Goal: Navigation & Orientation: Understand site structure

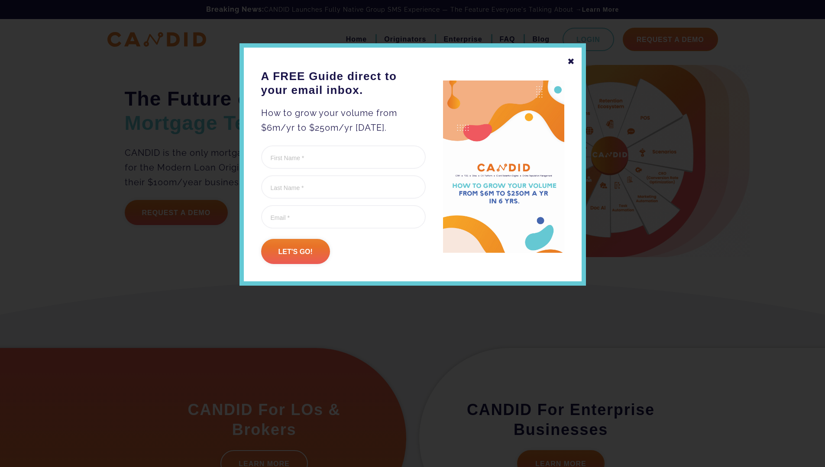
click at [569, 63] on div "✖" at bounding box center [571, 61] width 8 height 15
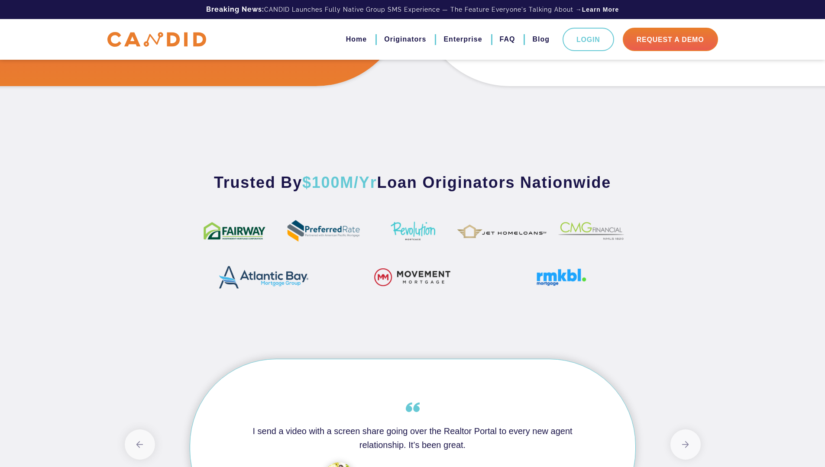
scroll to position [472, 0]
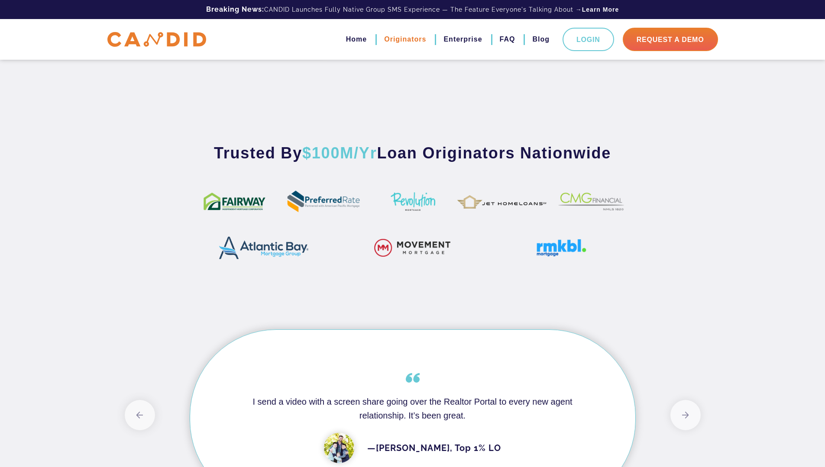
click at [403, 42] on link "Originators" at bounding box center [405, 39] width 42 height 15
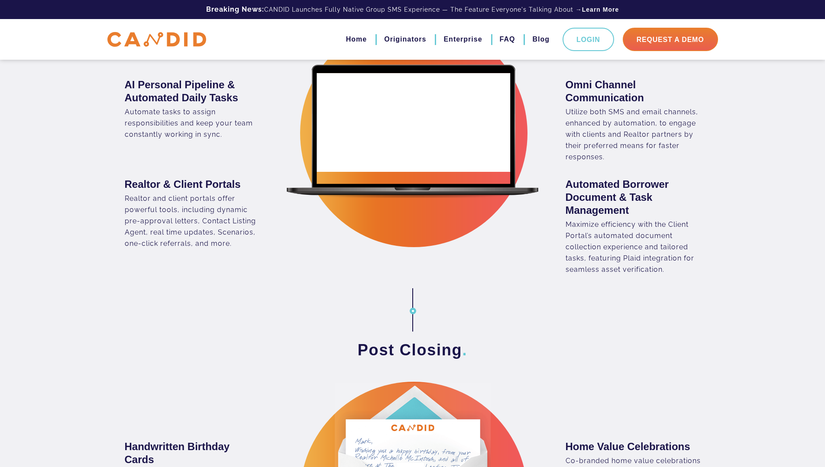
scroll to position [996, 0]
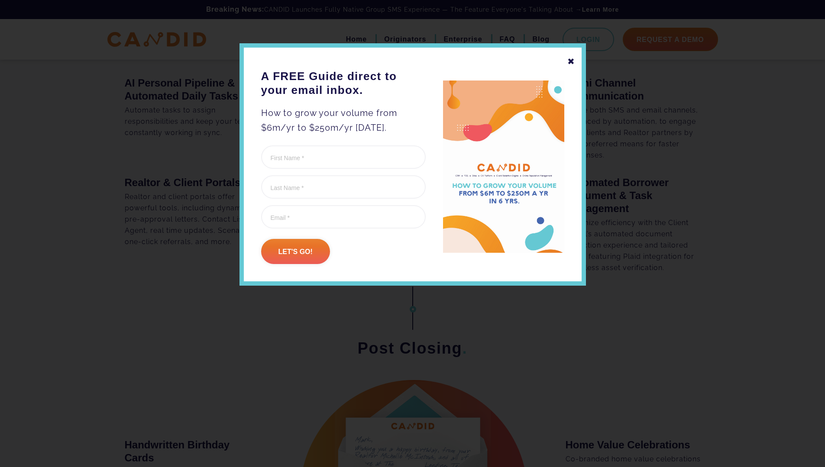
click at [570, 62] on div "✖" at bounding box center [571, 61] width 8 height 15
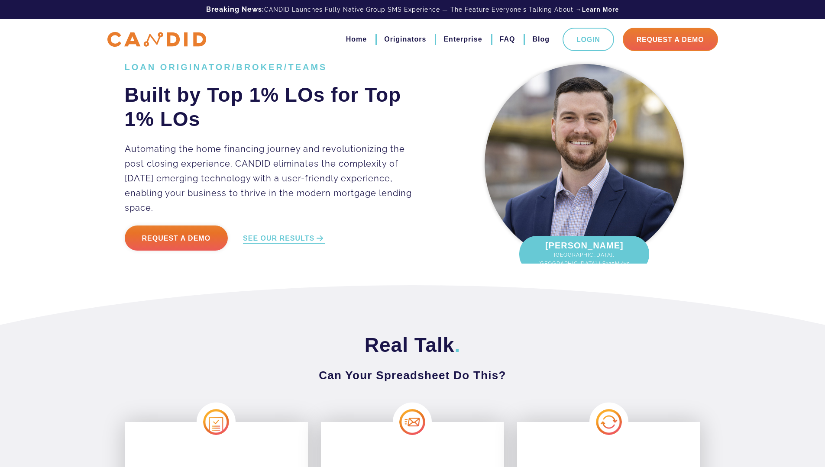
scroll to position [0, 0]
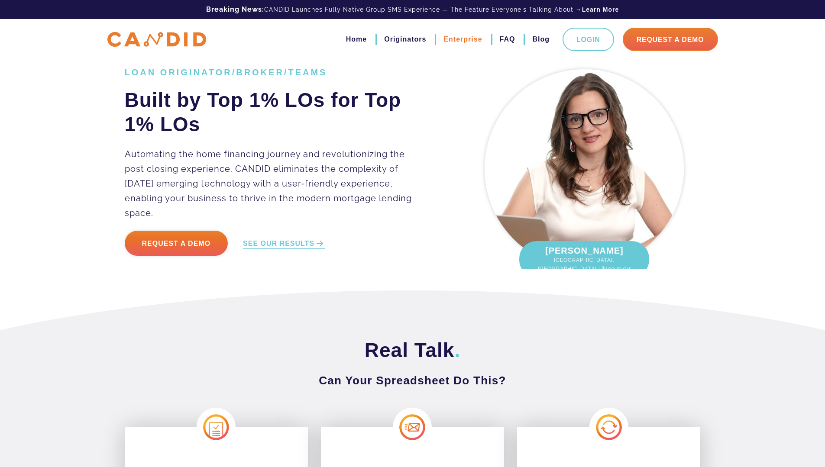
click at [461, 45] on link "Enterprise" at bounding box center [462, 39] width 39 height 15
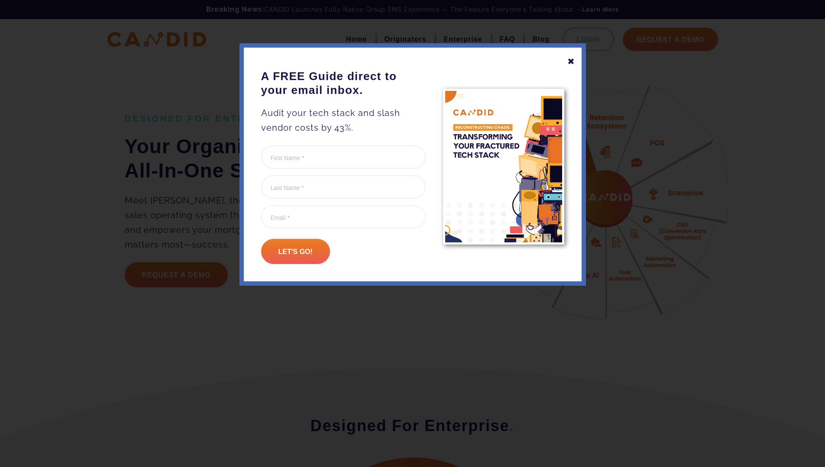
click at [570, 62] on div "✖" at bounding box center [571, 61] width 8 height 15
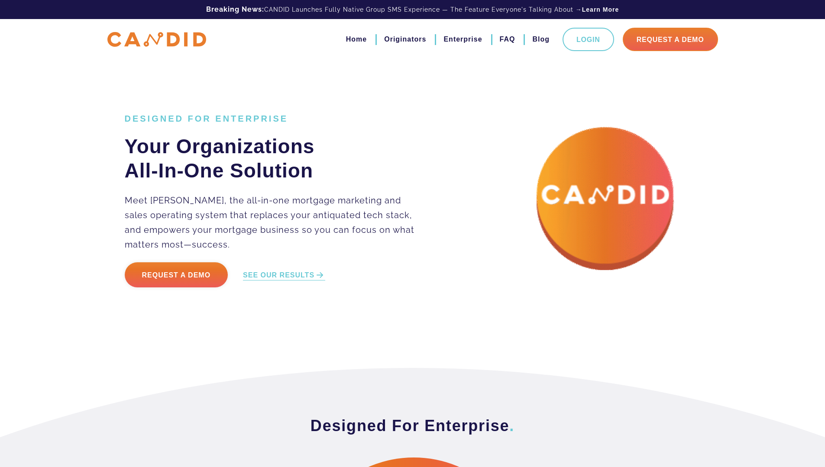
click at [530, 221] on img at bounding box center [608, 205] width 281 height 281
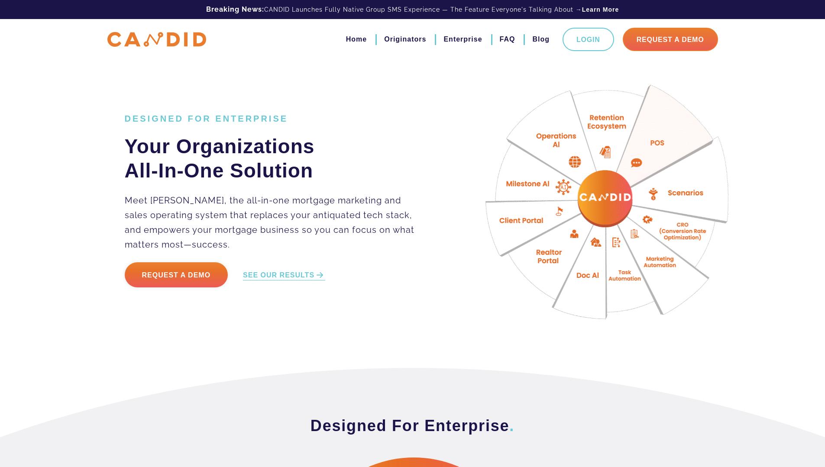
click at [591, 191] on img at bounding box center [608, 205] width 281 height 281
